Goal: Check status: Check status

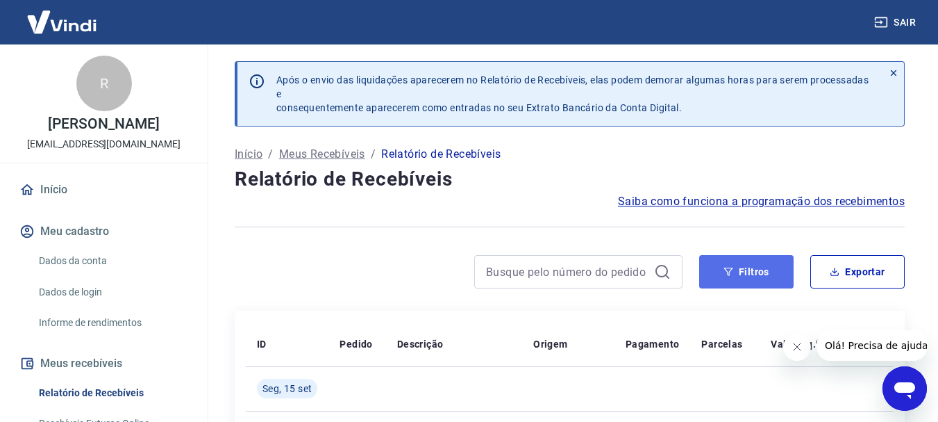
click at [744, 273] on button "Filtros" at bounding box center [746, 271] width 94 height 33
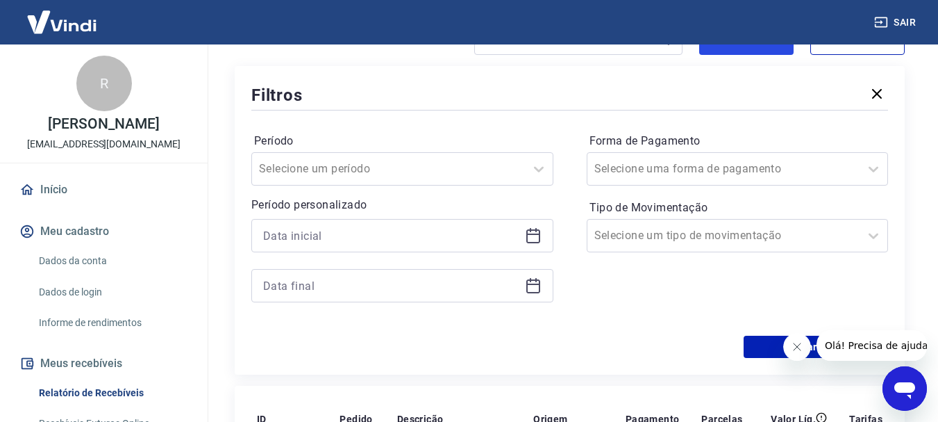
scroll to position [278, 0]
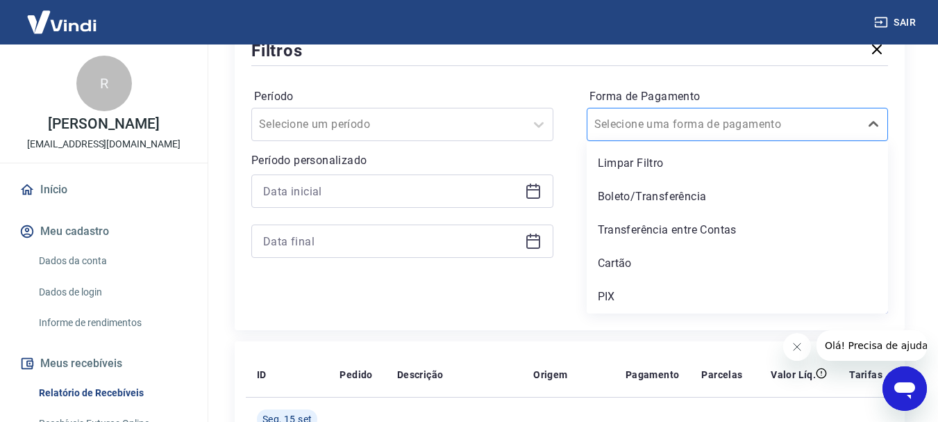
click at [712, 130] on input "Forma de Pagamento" at bounding box center [665, 124] width 140 height 17
click at [635, 260] on div "Cartão" at bounding box center [738, 263] width 302 height 28
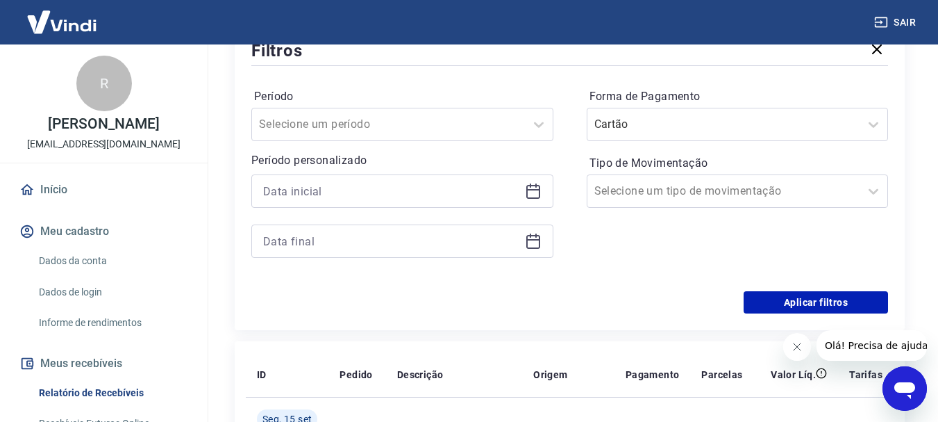
click at [633, 263] on div "Forma de Pagamento Cartão Tipo de Movimentação Selecione um tipo de movimentação" at bounding box center [738, 179] width 302 height 189
click at [669, 196] on input "Tipo de Movimentação" at bounding box center [665, 191] width 140 height 17
click at [574, 278] on div "Período Selecione um período Período personalizado Forma de Pagamento Cartão Ti…" at bounding box center [569, 180] width 637 height 222
click at [856, 291] on button "Aplicar filtros" at bounding box center [816, 302] width 144 height 22
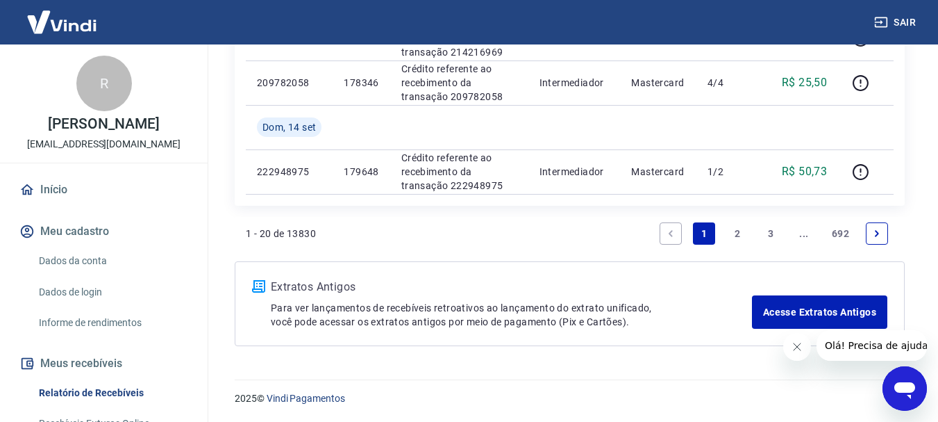
scroll to position [1151, 0]
click at [740, 229] on link "2" at bounding box center [738, 233] width 22 height 22
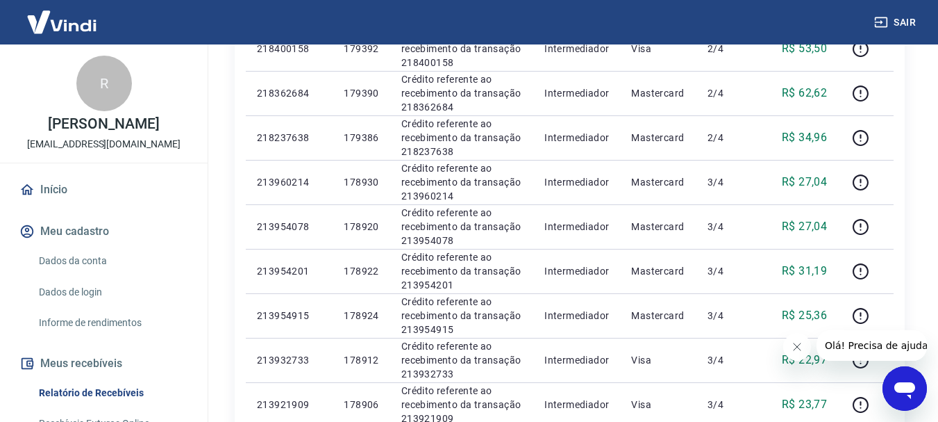
scroll to position [1151, 0]
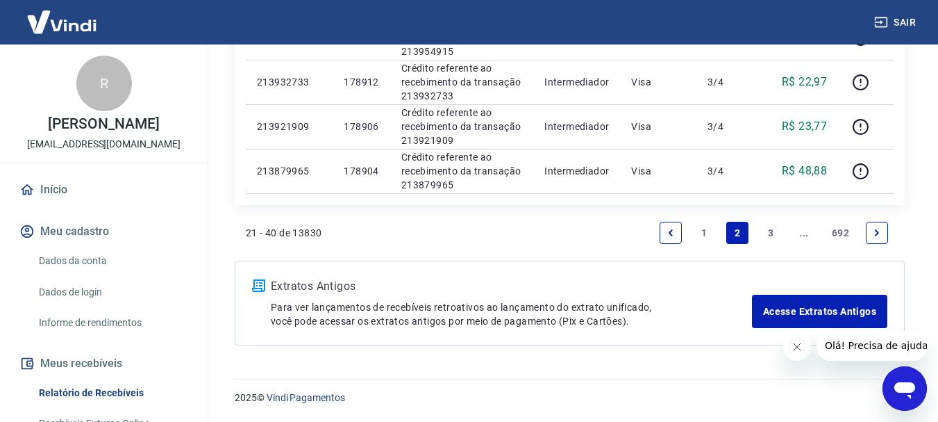
click at [770, 230] on link "3" at bounding box center [771, 233] width 22 height 22
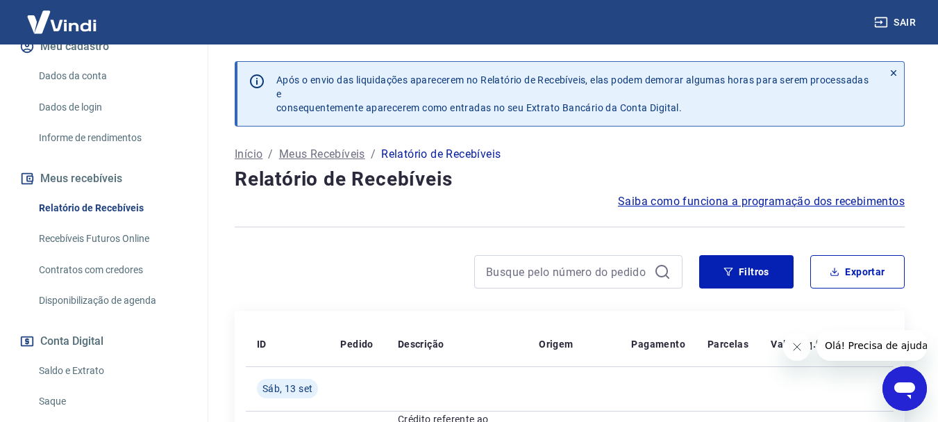
scroll to position [208, 0]
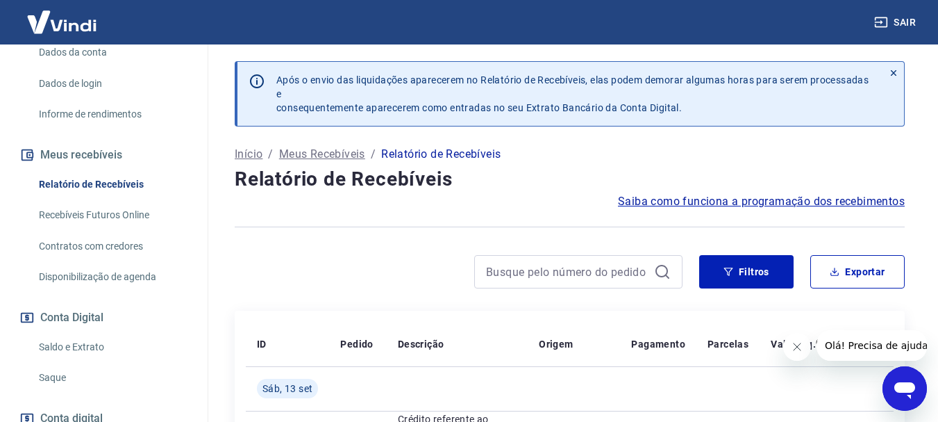
click at [84, 348] on link "Saldo e Extrato" at bounding box center [112, 347] width 158 height 28
